Goal: Register for event/course

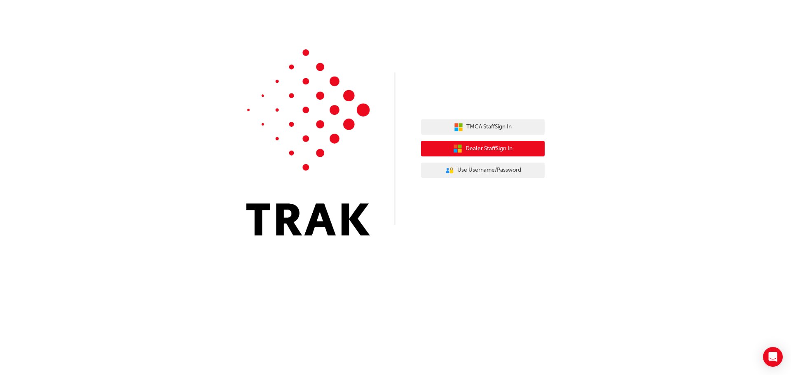
click at [472, 145] on span "Dealer Staff Sign In" at bounding box center [489, 148] width 47 height 9
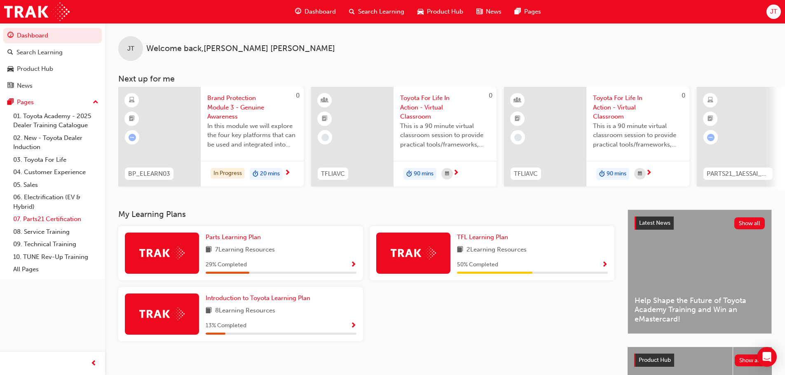
drag, startPoint x: 40, startPoint y: 220, endPoint x: 73, endPoint y: 218, distance: 33.4
click at [40, 220] on link "07. Parts21 Certification" at bounding box center [56, 219] width 92 height 13
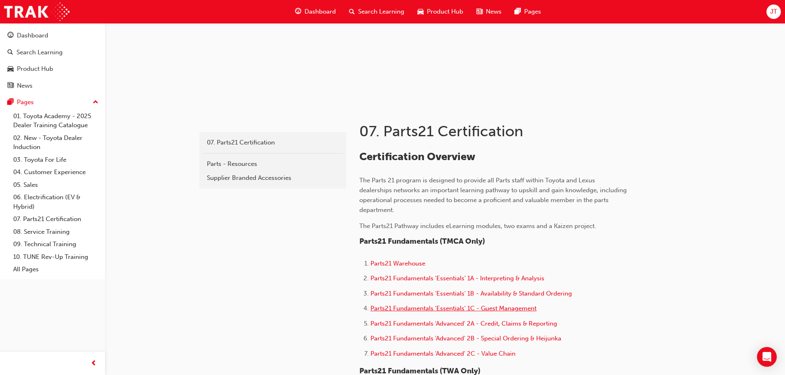
scroll to position [124, 0]
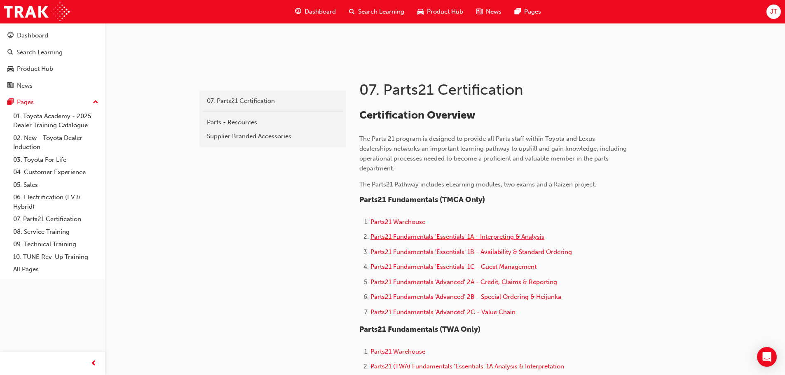
click at [492, 239] on span "Parts21 Fundamentals 'Essentials' 1A - Interpreting & Analysis" at bounding box center [457, 236] width 174 height 7
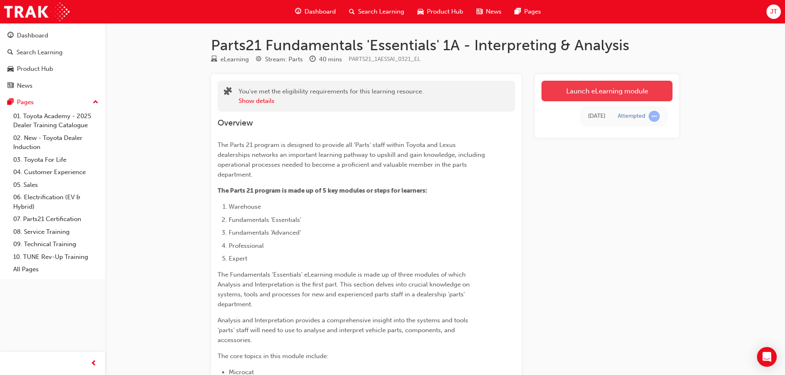
click at [613, 95] on link "Launch eLearning module" at bounding box center [606, 91] width 131 height 21
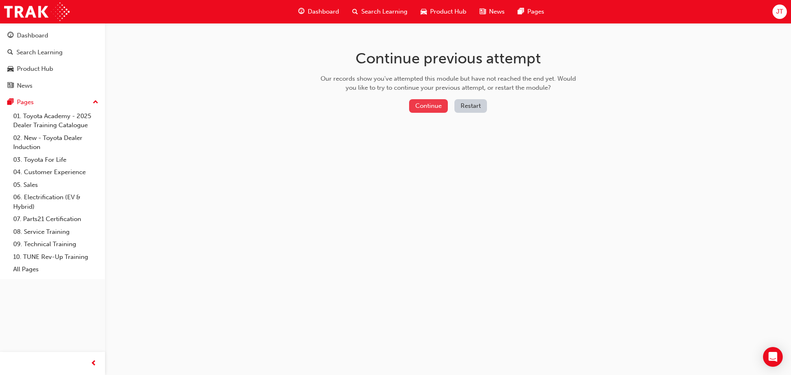
click at [426, 107] on button "Continue" at bounding box center [428, 106] width 39 height 14
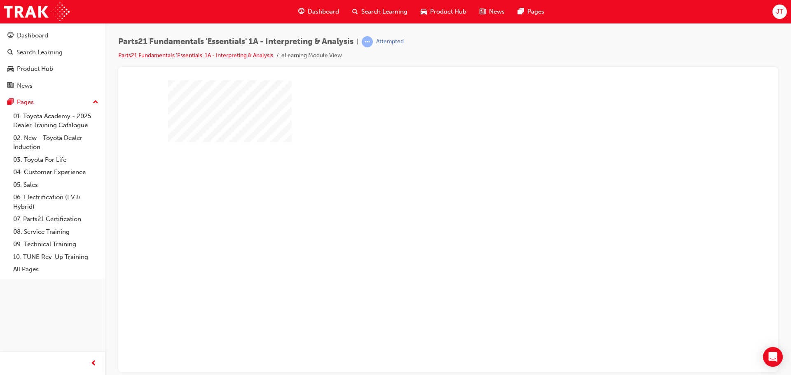
click at [424, 202] on div "play" at bounding box center [424, 202] width 0 height 0
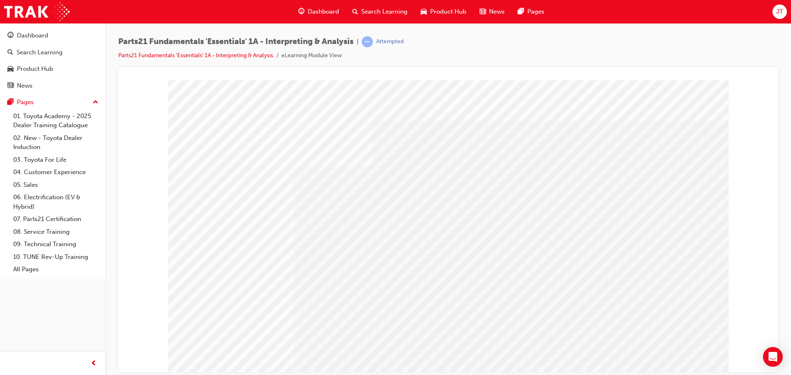
click at [541, 155] on div "Play" at bounding box center [536, 155] width 313 height 0
click at [405, 155] on div "Play" at bounding box center [536, 155] width 313 height 0
